Goal: Find specific page/section: Find specific page/section

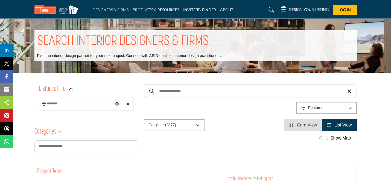
click at [108, 11] on link "DESIGNERS & FIRMS" at bounding box center [110, 9] width 36 height 5
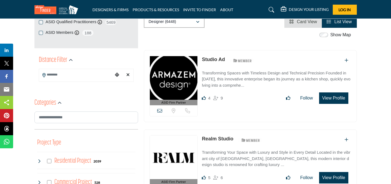
scroll to position [105, 0]
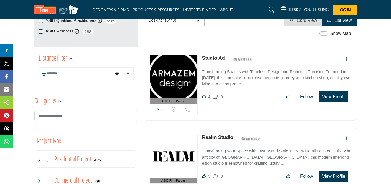
click at [245, 108] on div "ASID Firm Partner ASID Firm Partners are design companies with ASID-qualified i…" at bounding box center [250, 85] width 213 height 72
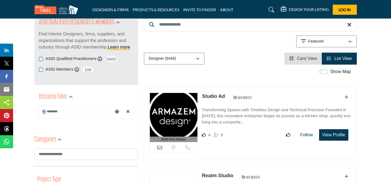
scroll to position [66, 0]
